Goal: Transaction & Acquisition: Purchase product/service

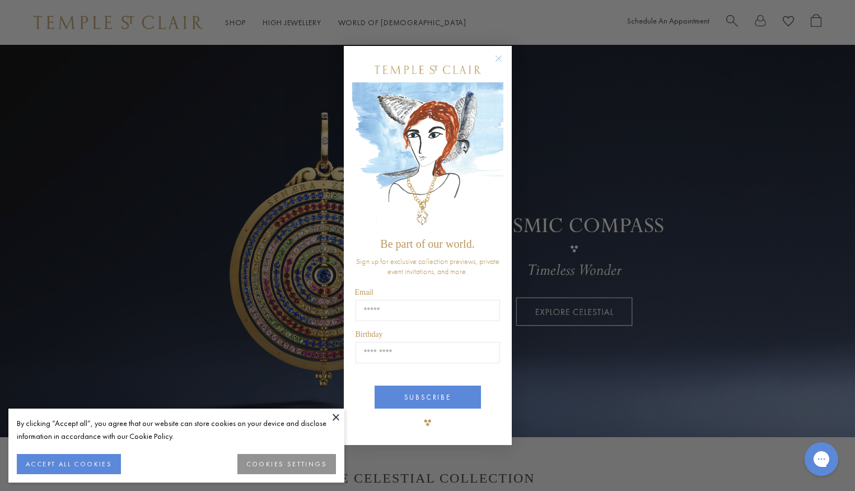
click at [498, 59] on icon "Close dialog" at bounding box center [499, 59] width 14 height 14
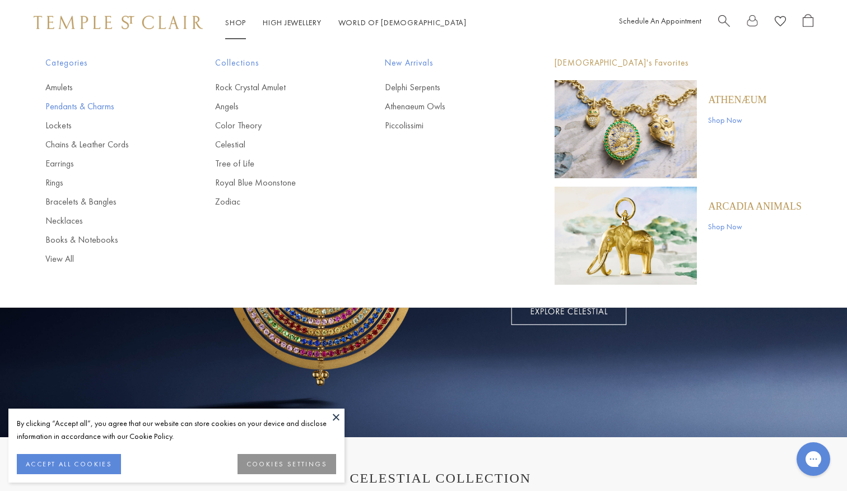
click at [95, 104] on link "Pendants & Charms" at bounding box center [107, 106] width 125 height 12
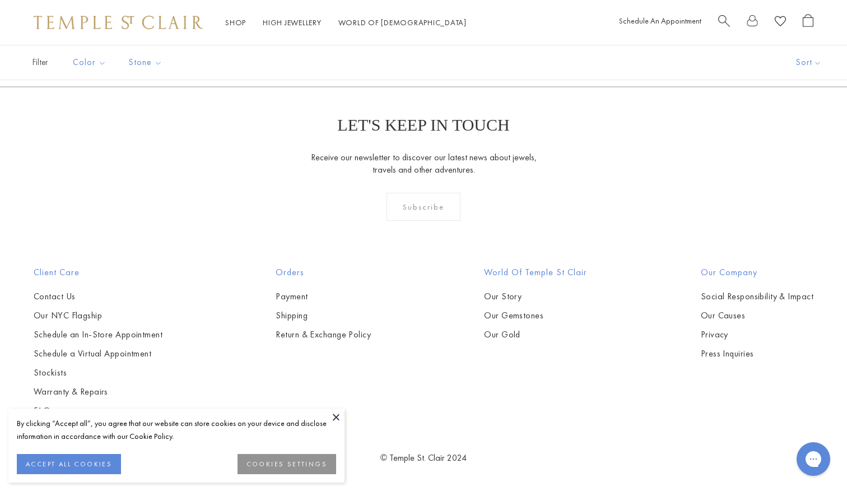
scroll to position [5179, 0]
click at [0, 0] on img at bounding box center [0, 0] width 0 height 0
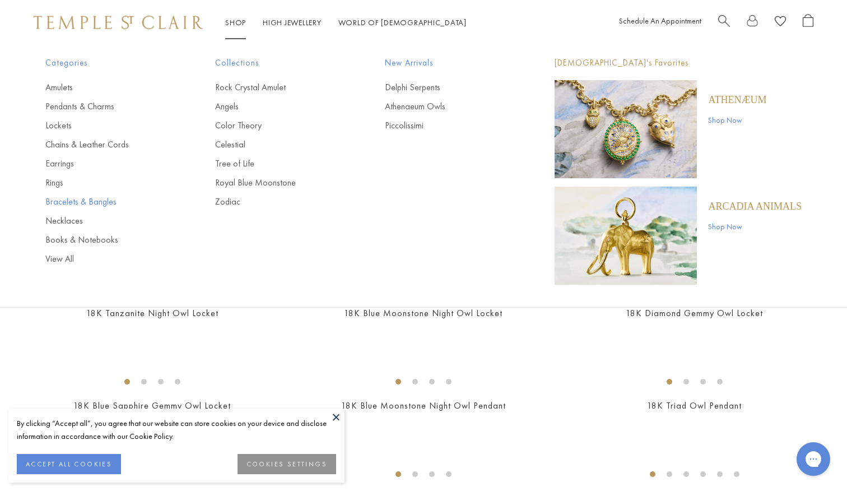
click at [78, 202] on link "Bracelets & Bangles" at bounding box center [107, 201] width 125 height 12
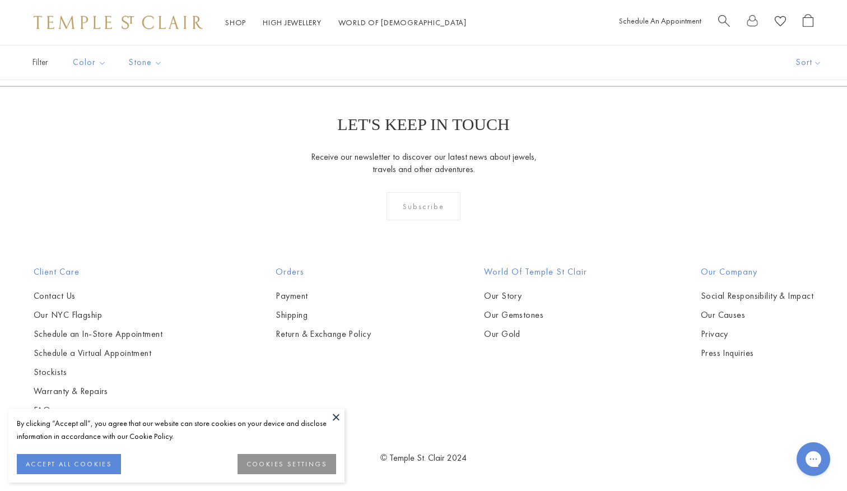
scroll to position [2014, 0]
